Goal: Information Seeking & Learning: Learn about a topic

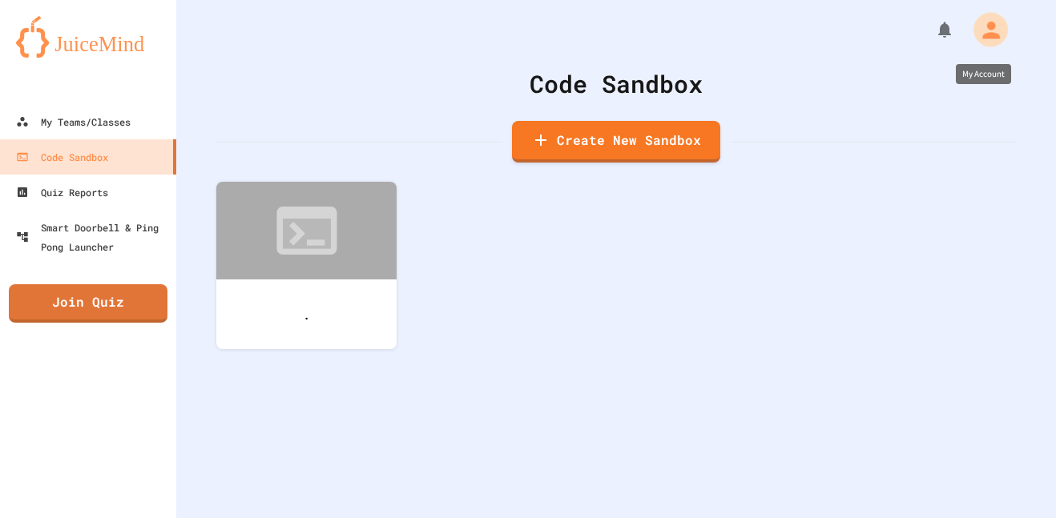
click at [998, 35] on icon "My Account" at bounding box center [991, 30] width 18 height 18
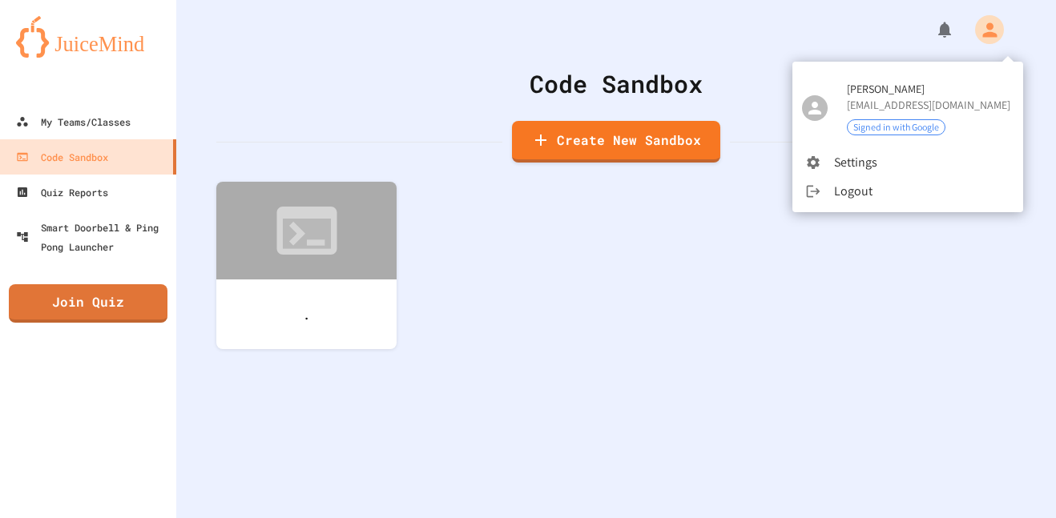
click at [106, 125] on div at bounding box center [528, 259] width 1056 height 518
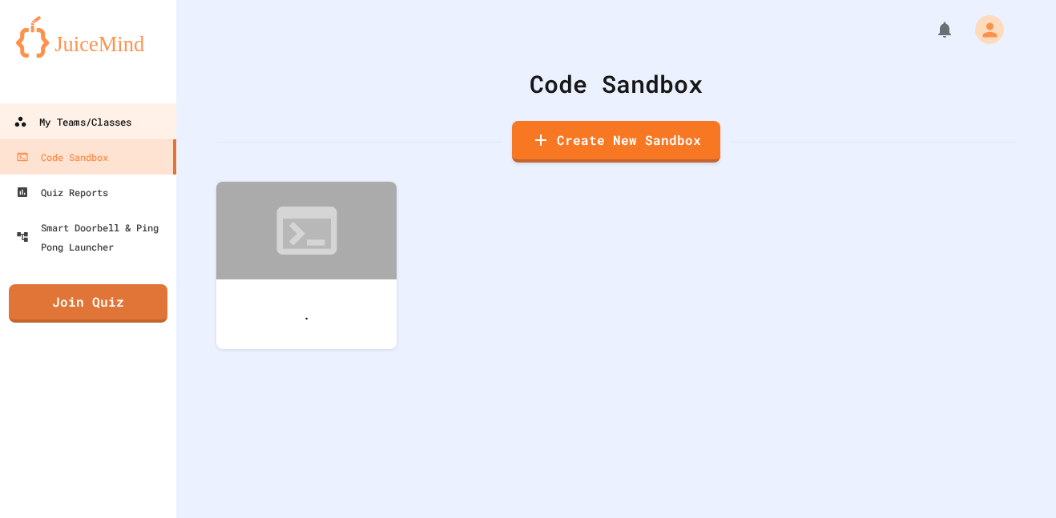
click at [136, 120] on link "My Teams/Classes" at bounding box center [89, 121] width 182 height 36
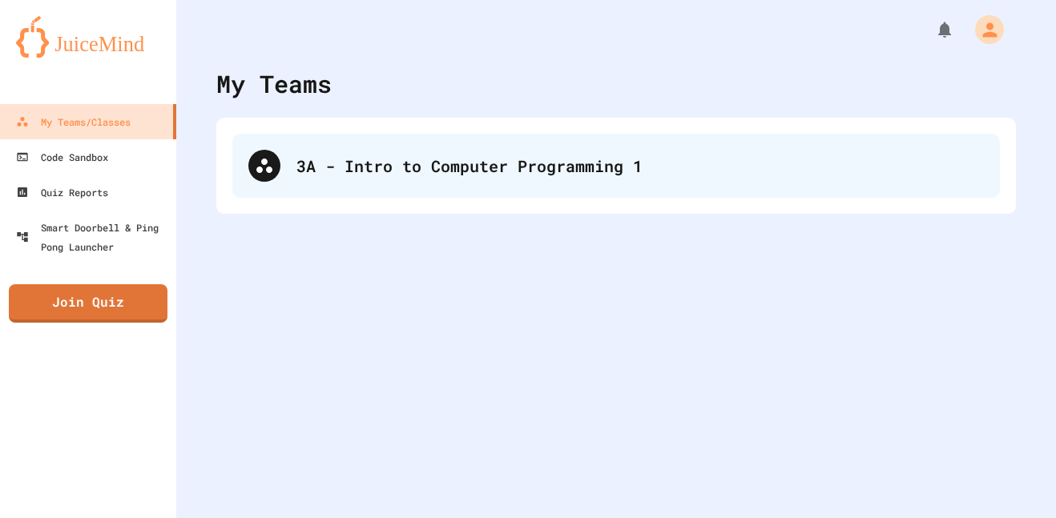
click at [345, 192] on div "3A - Intro to Computer Programming 1" at bounding box center [616, 166] width 768 height 64
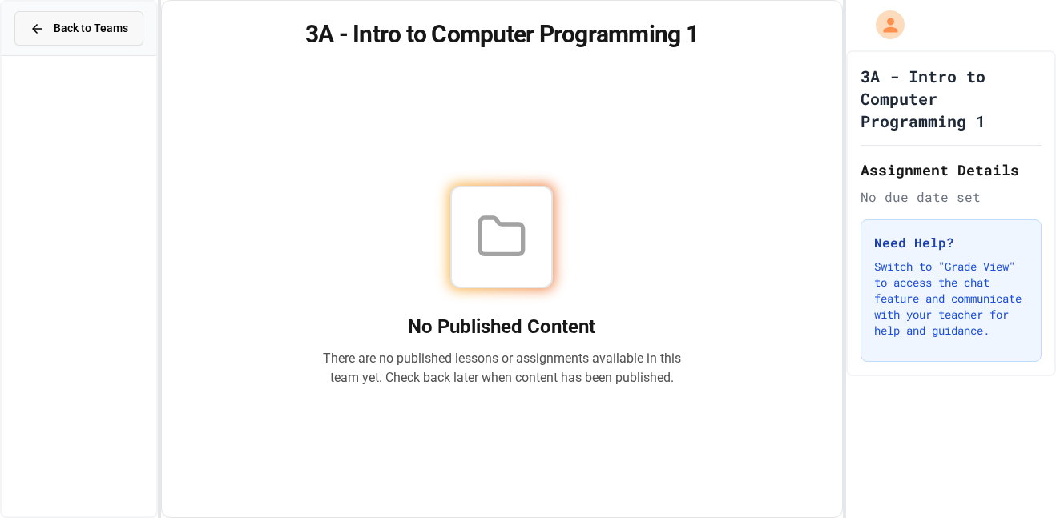
click at [88, 34] on span "Back to Teams" at bounding box center [91, 28] width 75 height 17
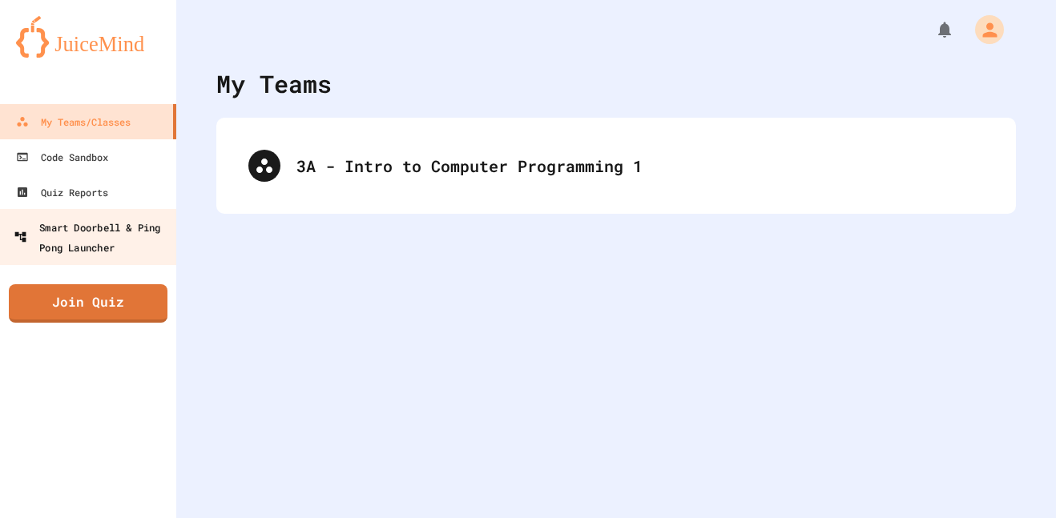
click at [151, 224] on div "Smart Doorbell & Ping Pong Launcher" at bounding box center [93, 236] width 159 height 39
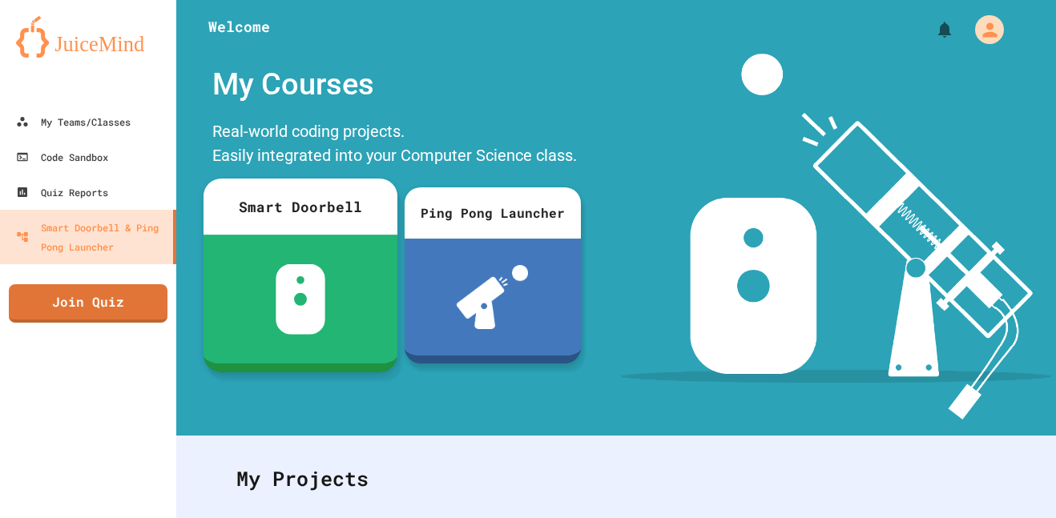
click at [329, 269] on div at bounding box center [301, 299] width 194 height 129
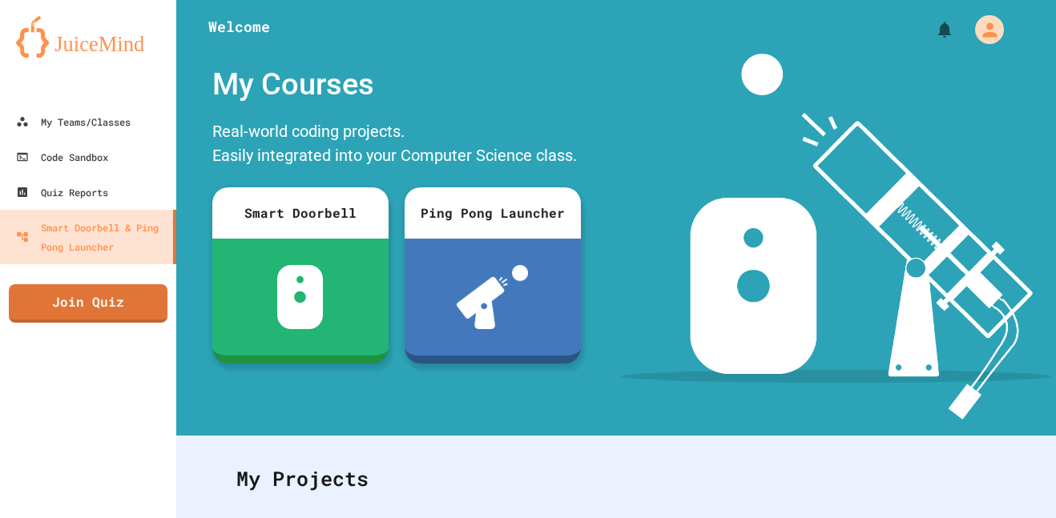
scroll to position [324, 0]
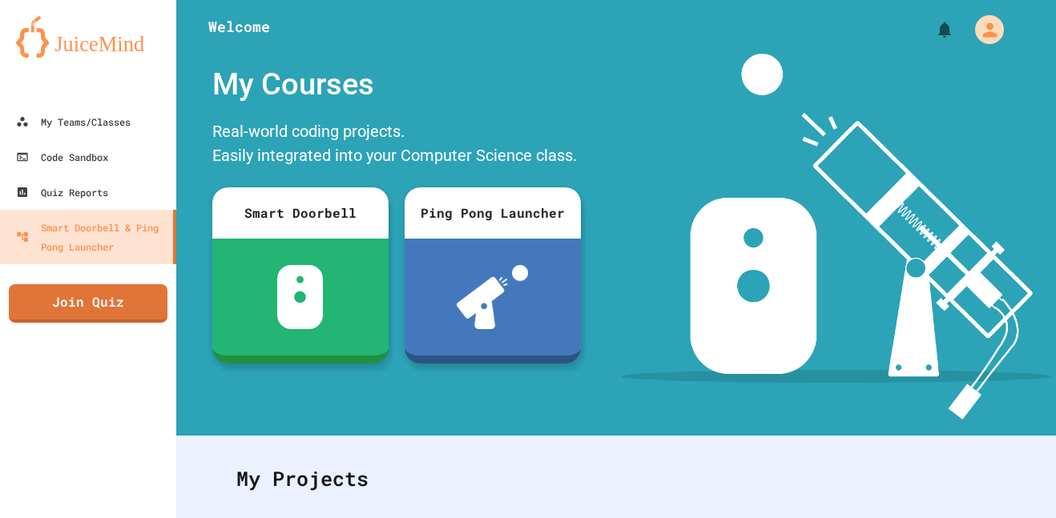
scroll to position [178, 0]
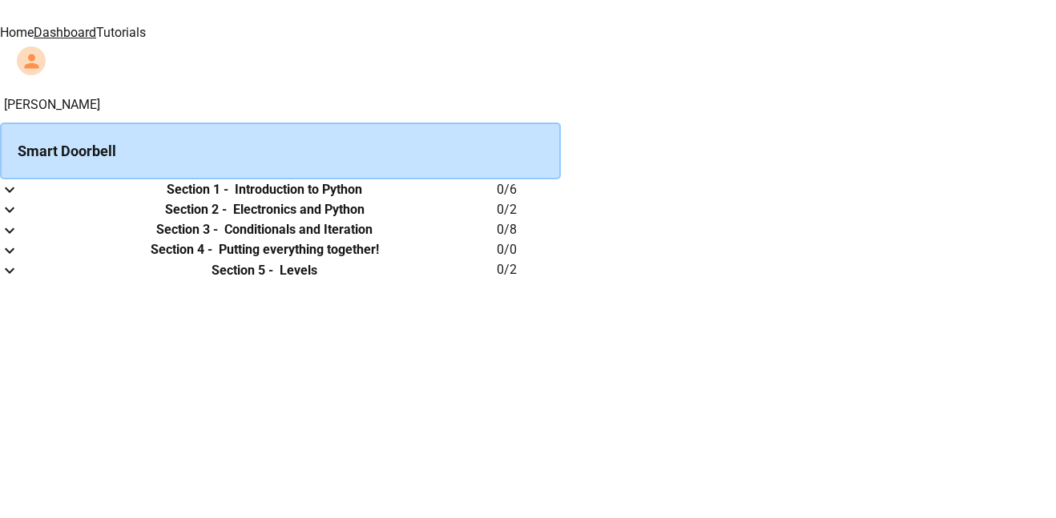
scroll to position [38, 0]
click at [19, 180] on icon "expand row" at bounding box center [9, 189] width 19 height 19
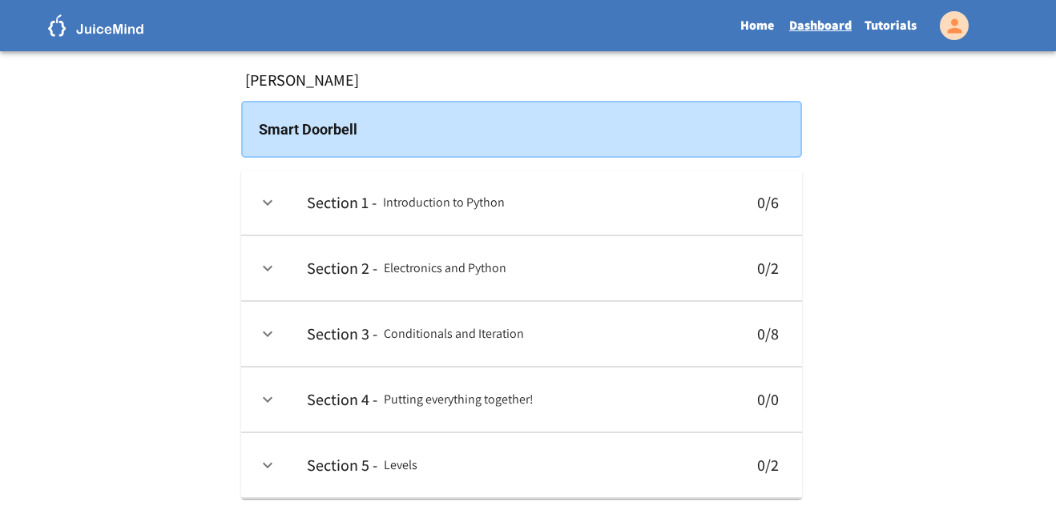
click at [708, 196] on th "Section 1 - Introduction to Python" at bounding box center [516, 203] width 444 height 65
click at [264, 204] on icon "expand row" at bounding box center [267, 202] width 19 height 19
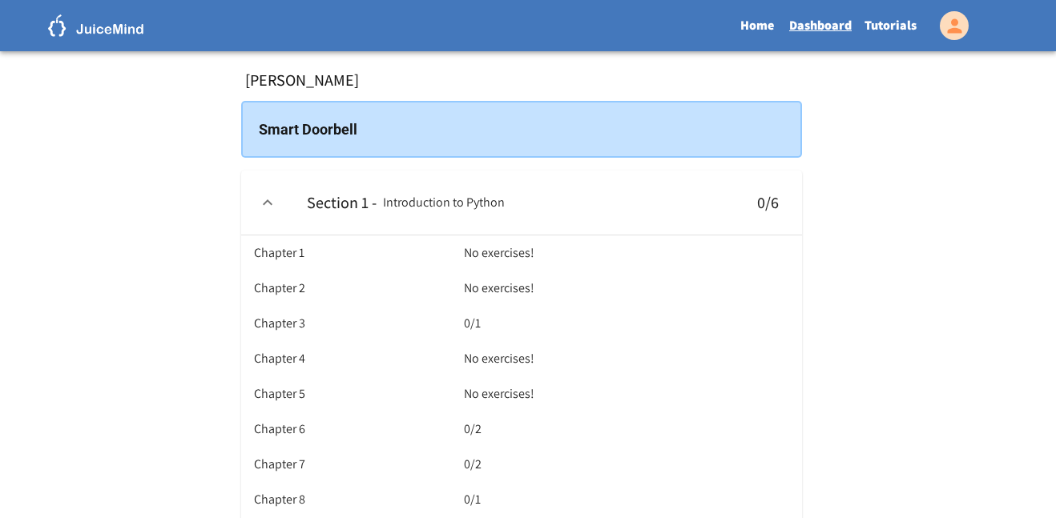
click at [534, 264] on h6 "No exercises!" at bounding box center [499, 253] width 71 height 22
click at [286, 261] on div "Chapter 1 No exercises! Chapter 2 No exercises! Chapter 3 0/1 Chapter 4 No exer…" at bounding box center [521, 394] width 535 height 317
click at [534, 264] on h6 "No exercises!" at bounding box center [499, 253] width 71 height 22
click at [260, 201] on icon "expand row" at bounding box center [267, 202] width 19 height 19
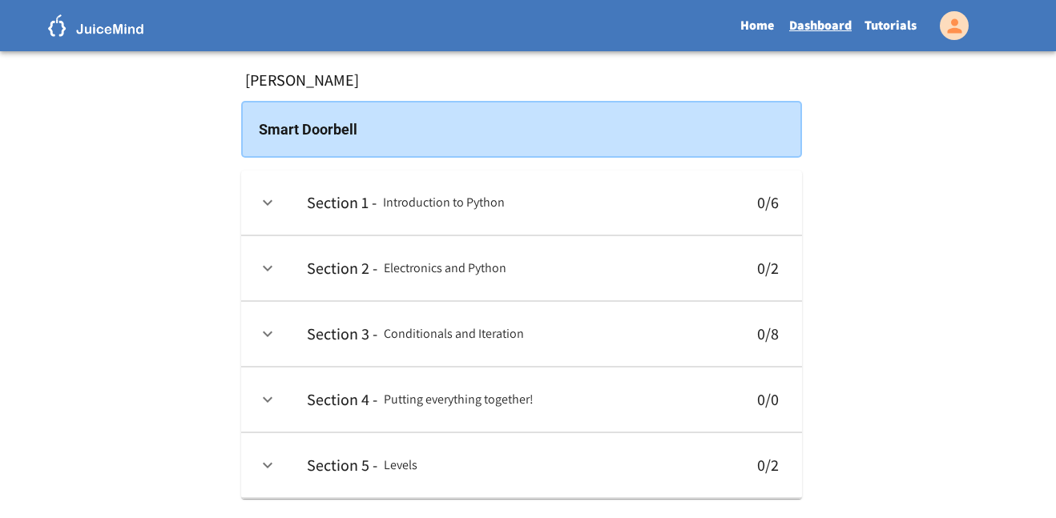
click at [253, 192] on td "collapsible table" at bounding box center [267, 203] width 53 height 65
click at [265, 200] on icon "expand row" at bounding box center [267, 202] width 19 height 19
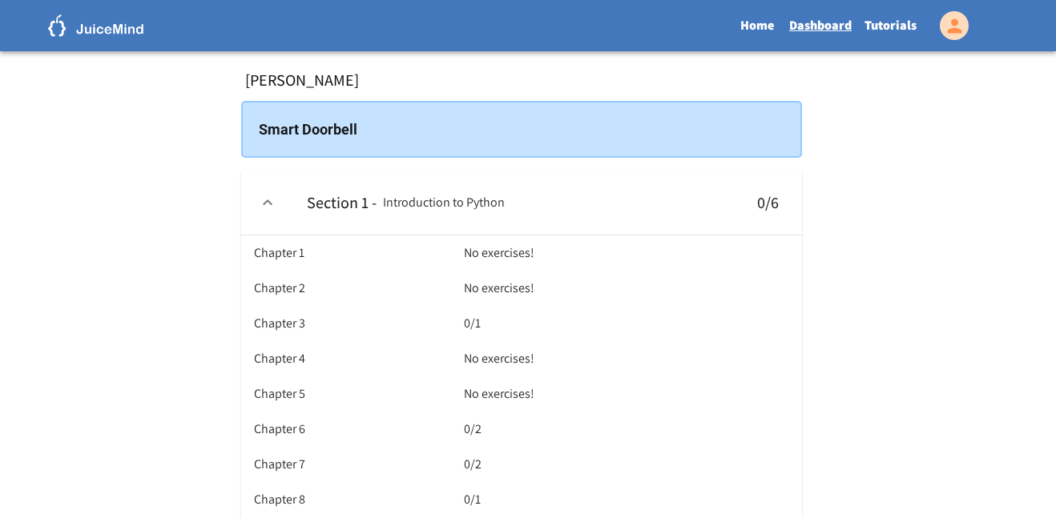
click at [304, 264] on h6 "Chapter 1" at bounding box center [279, 253] width 50 height 22
click at [276, 271] on div "Chapter 1 No exercises! Chapter 2 No exercises! Chapter 3 0/1 Chapter 4 No exer…" at bounding box center [521, 394] width 535 height 317
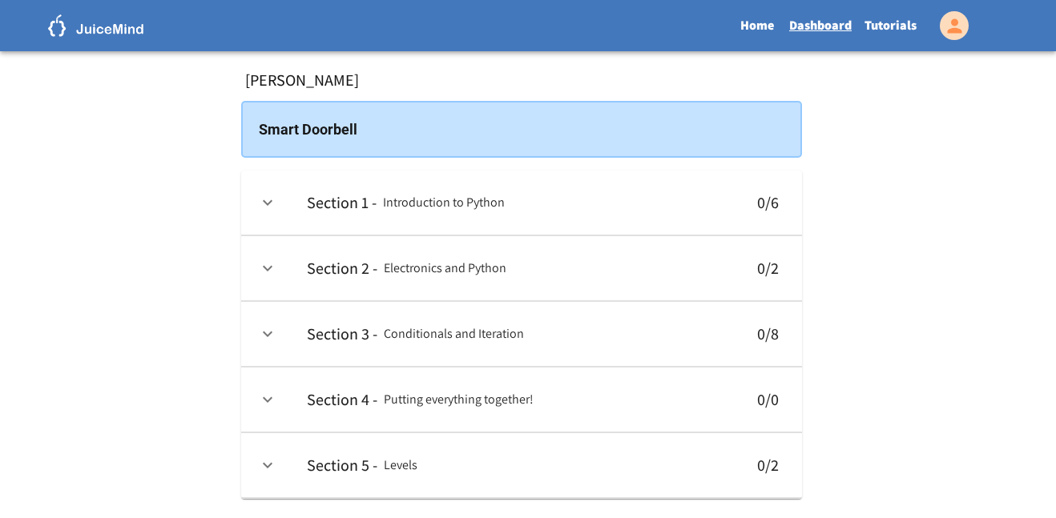
scroll to position [61, 0]
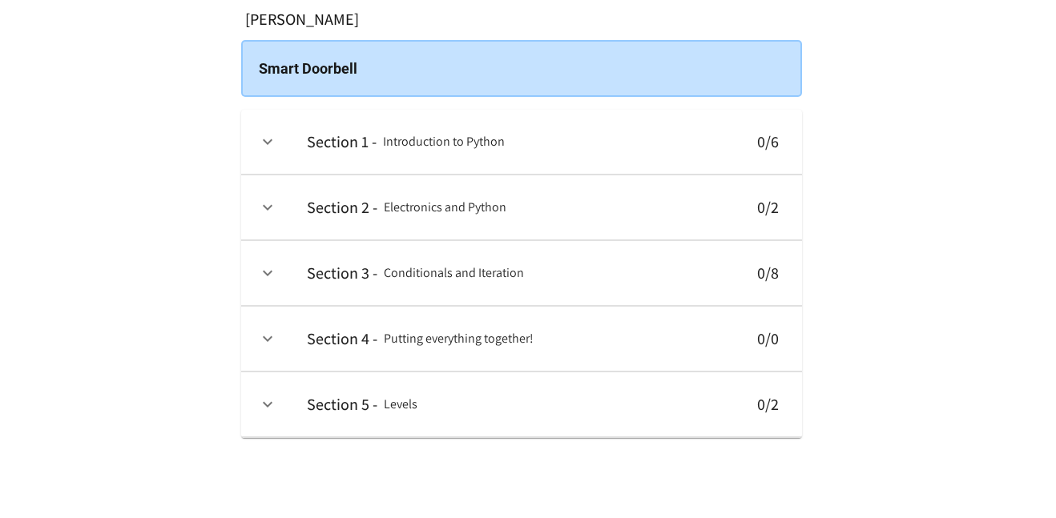
click at [271, 401] on icon "expand row" at bounding box center [267, 404] width 19 height 19
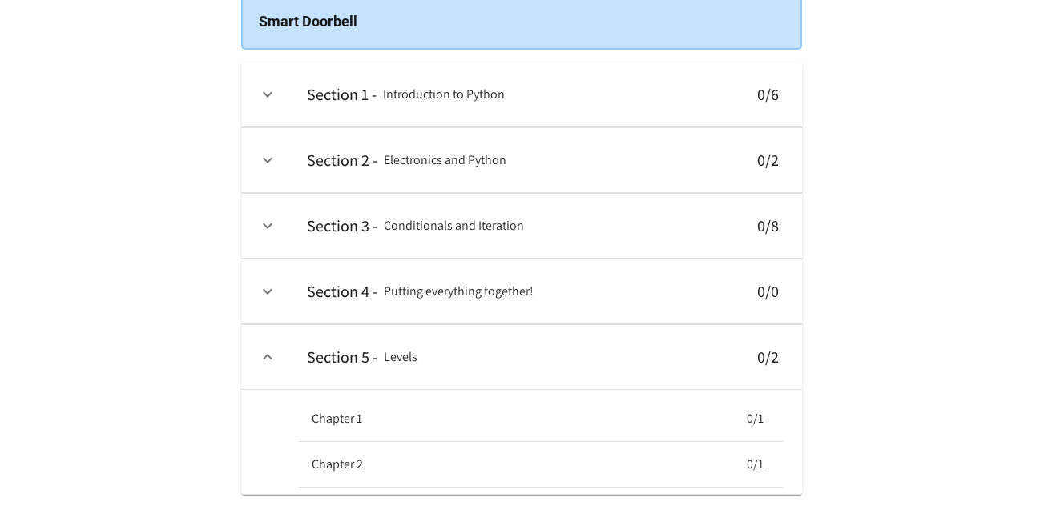
scroll to position [165, 0]
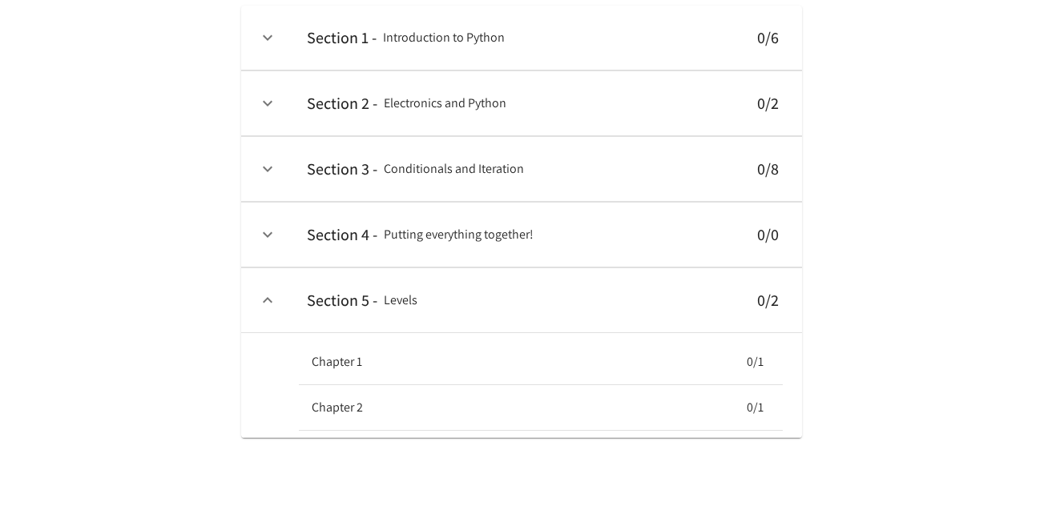
click at [284, 366] on div "Chapter 1 0/1 Chapter 2 0/1" at bounding box center [521, 385] width 535 height 104
click at [686, 357] on div "0/1" at bounding box center [681, 362] width 164 height 22
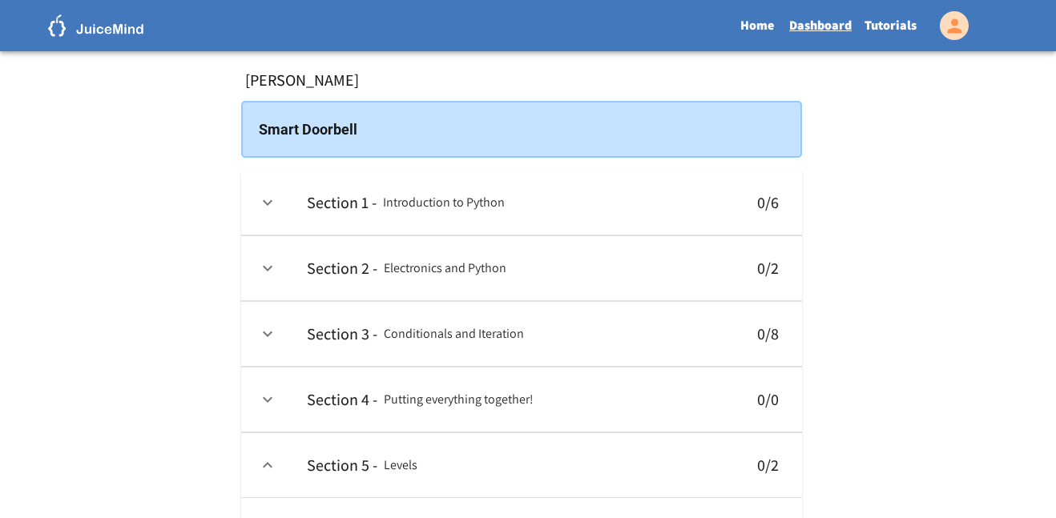
click at [265, 199] on icon "expand row" at bounding box center [267, 202] width 19 height 19
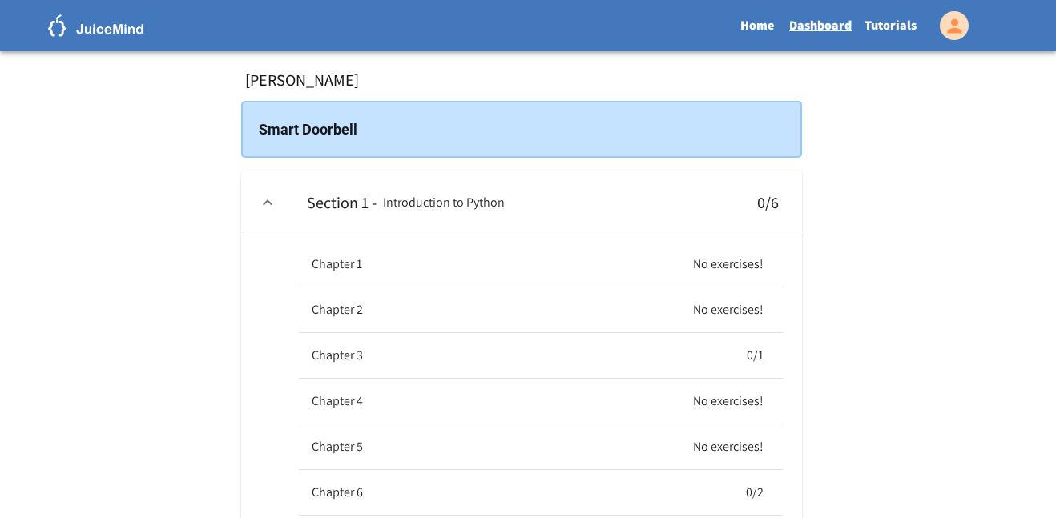
click at [280, 262] on div "Chapter 1 No exercises! Chapter 2 No exercises! Chapter 3 0/1 Chapter 4 No exer…" at bounding box center [521, 448] width 535 height 424
click at [539, 258] on div "No exercises!" at bounding box center [640, 264] width 245 height 22
click at [813, 27] on link "Dashboard" at bounding box center [820, 25] width 75 height 37
click at [752, 24] on link "Home" at bounding box center [757, 25] width 51 height 37
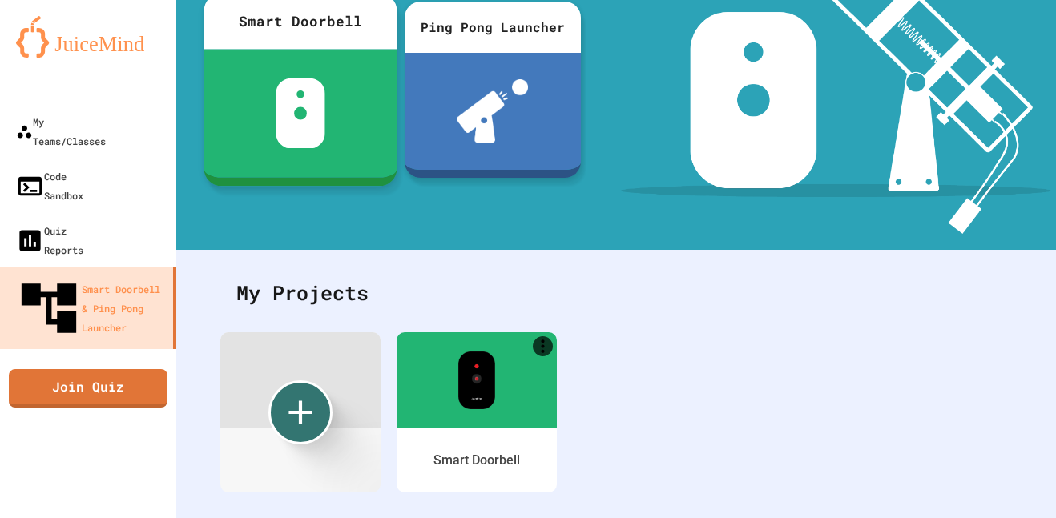
scroll to position [212, 0]
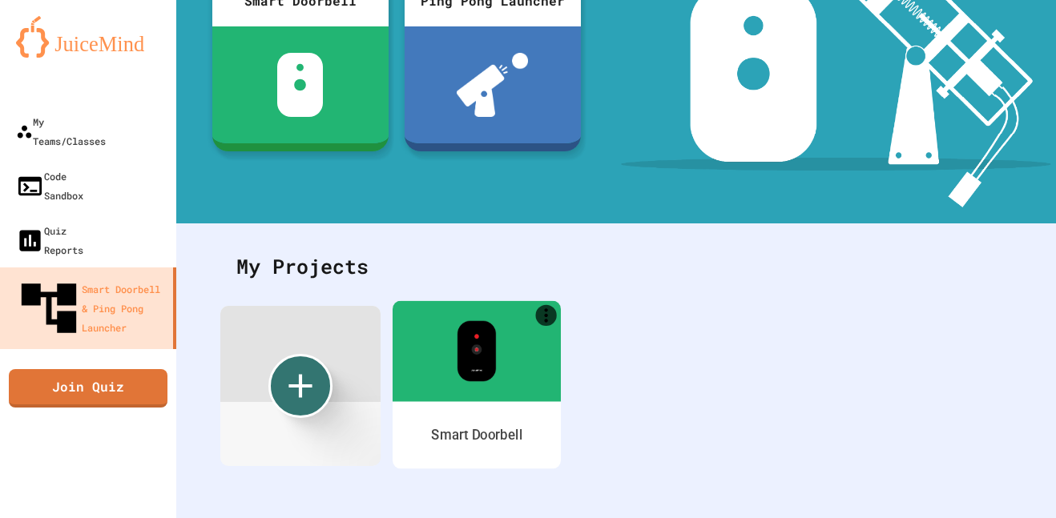
click at [457, 358] on img at bounding box center [476, 351] width 39 height 61
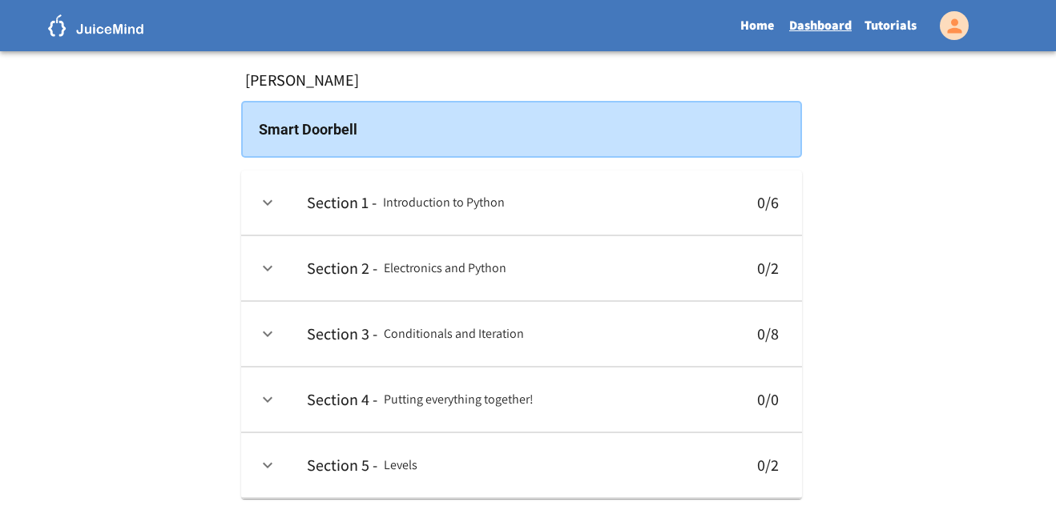
click at [344, 131] on div "Smart Doorbell" at bounding box center [521, 129] width 561 height 57
click at [772, 30] on link "Home" at bounding box center [757, 25] width 51 height 37
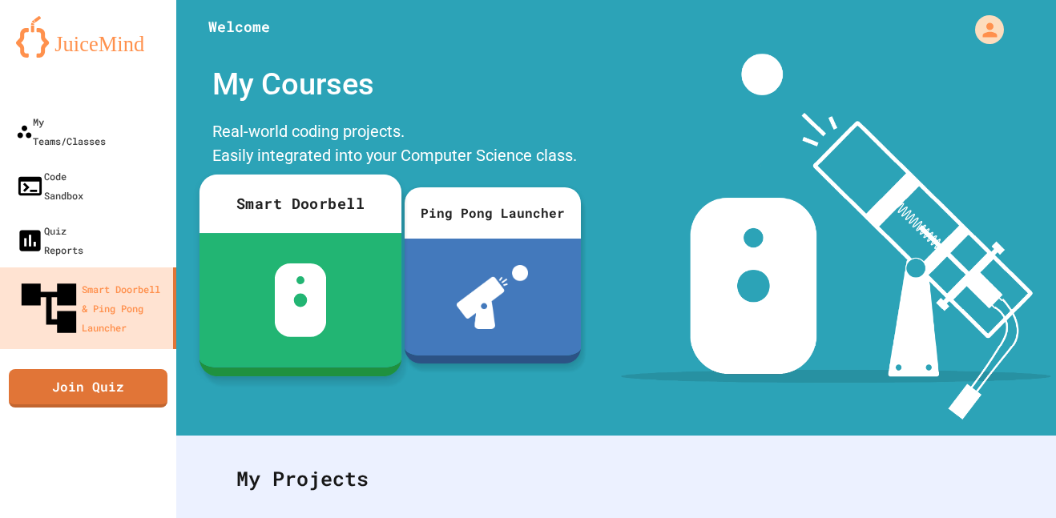
click at [244, 240] on div at bounding box center [300, 300] width 202 height 135
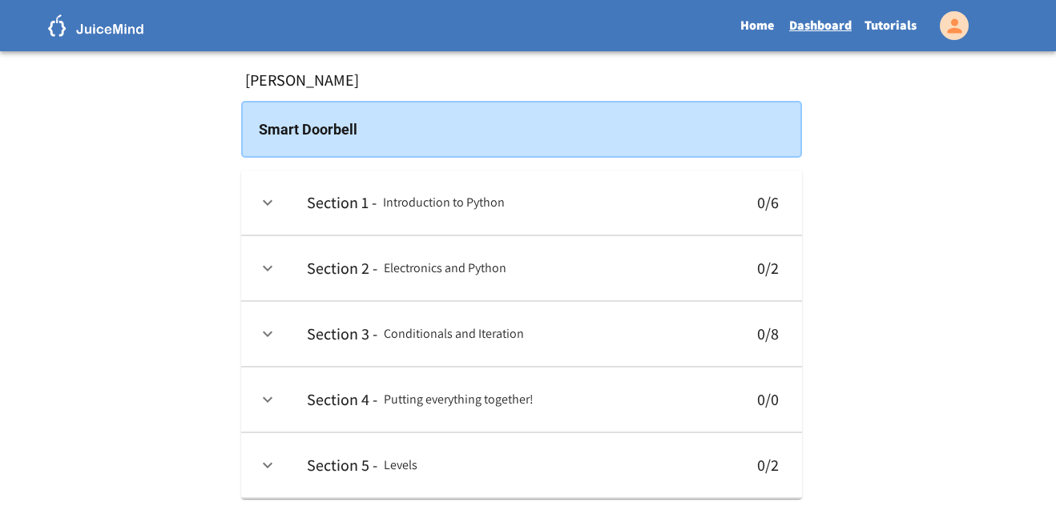
click at [261, 210] on icon "expand row" at bounding box center [267, 202] width 19 height 19
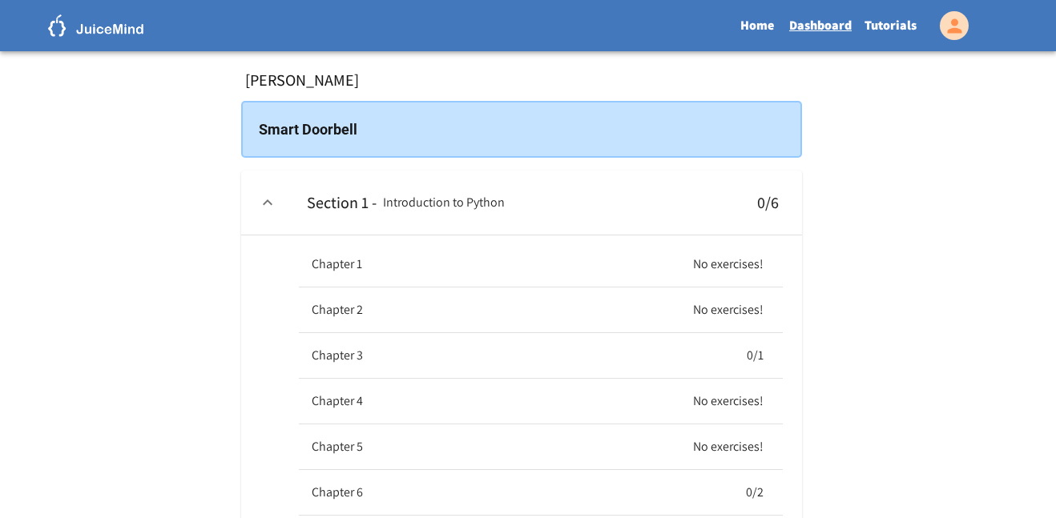
click at [333, 256] on h6 "Chapter 1" at bounding box center [337, 264] width 50 height 22
click at [266, 244] on div "Chapter 1 No exercises! Chapter 2 No exercises! Chapter 3 0/1 Chapter 4 No exer…" at bounding box center [521, 448] width 535 height 424
